Goal: Information Seeking & Learning: Learn about a topic

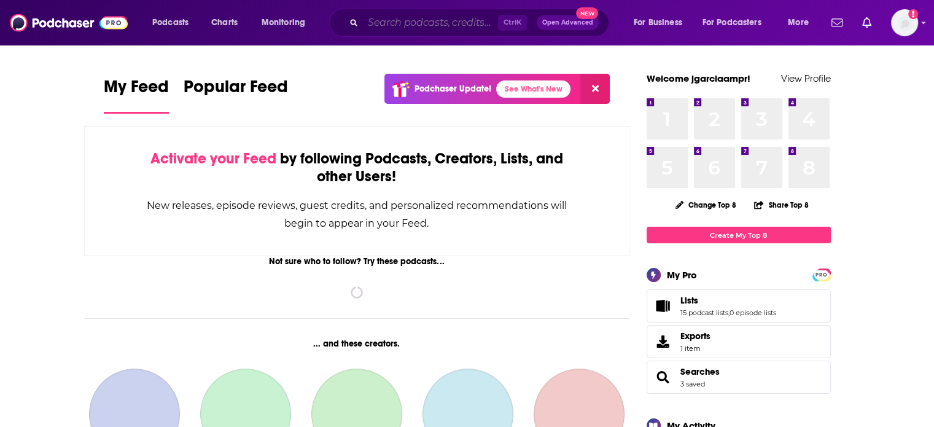
click at [424, 20] on input "Search podcasts, credits, & more..." at bounding box center [430, 23] width 135 height 20
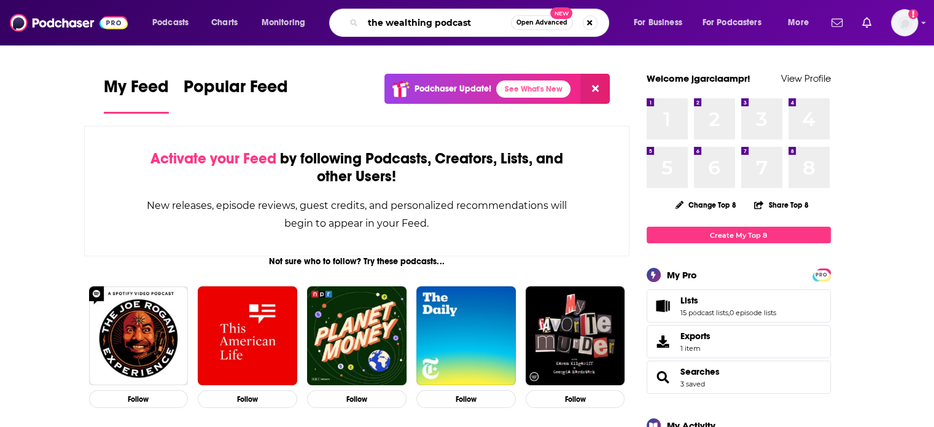
type input "the wealthing podcast"
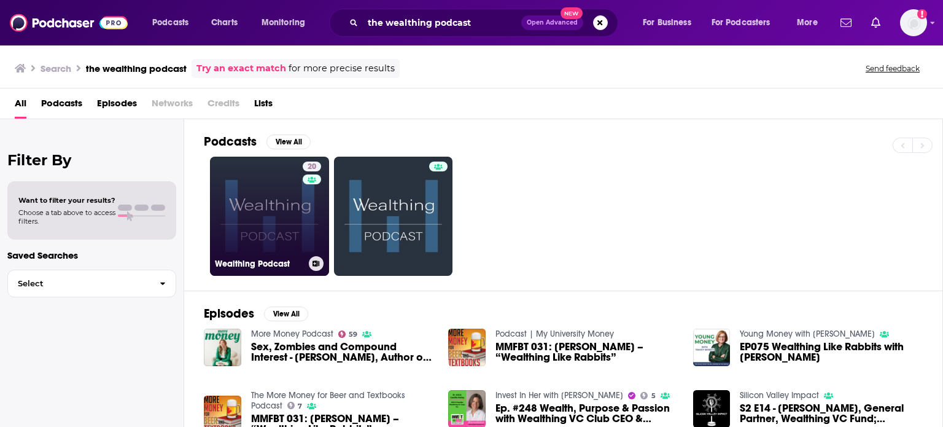
click at [265, 202] on link "20 Wealthing Podcast" at bounding box center [269, 216] width 119 height 119
